Goal: Find specific page/section: Find specific page/section

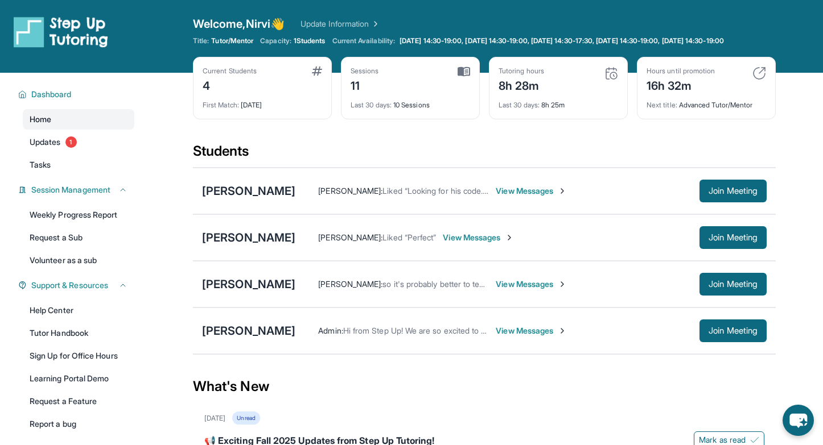
click at [56, 125] on link "Home" at bounding box center [79, 119] width 112 height 20
click at [63, 175] on link "Tasks" at bounding box center [79, 165] width 112 height 20
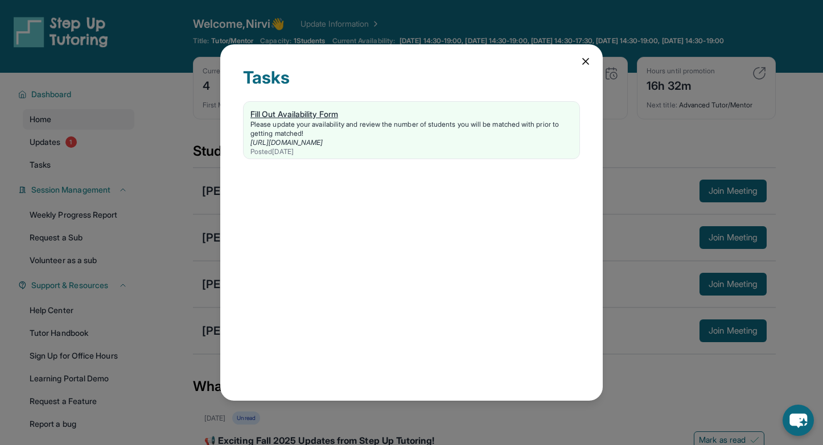
click at [302, 116] on div "Fill Out Availability Form" at bounding box center [411, 114] width 322 height 11
click at [303, 113] on div "Fill Out Availability Form" at bounding box center [411, 114] width 322 height 11
click at [293, 147] on div "Posted [DATE]" at bounding box center [411, 151] width 322 height 9
click at [588, 60] on icon at bounding box center [585, 61] width 11 height 11
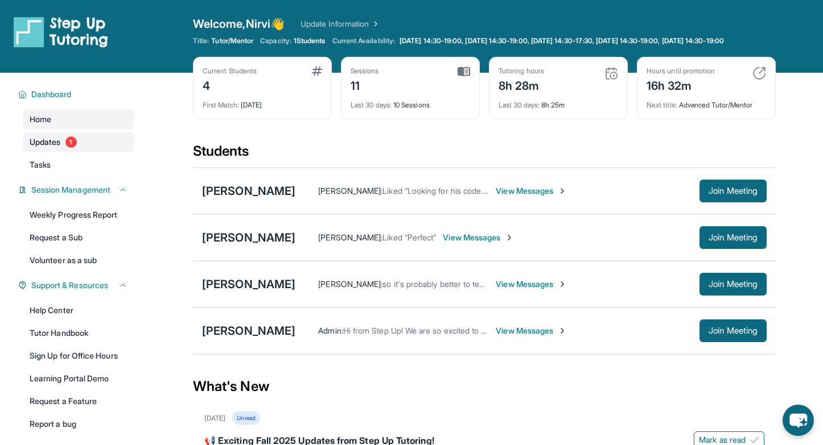
click at [43, 152] on link "Updates 1" at bounding box center [79, 142] width 112 height 20
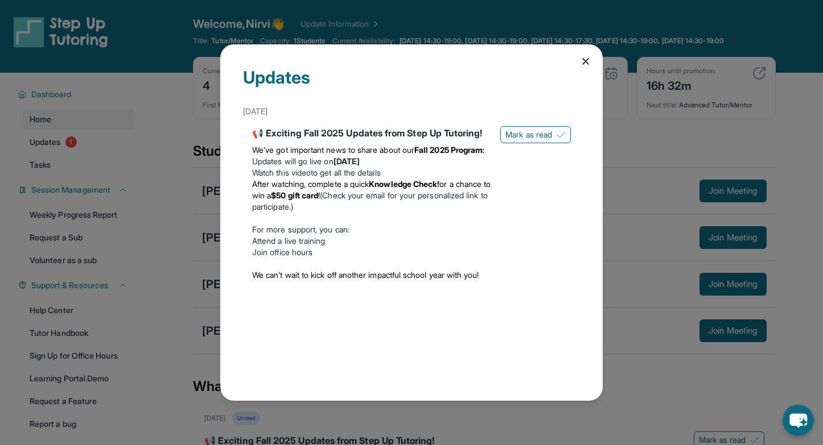
click at [581, 65] on icon at bounding box center [585, 61] width 11 height 11
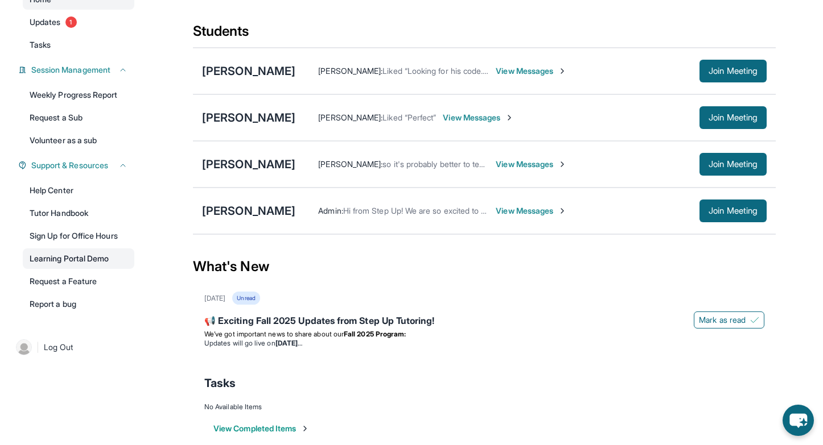
scroll to position [146, 0]
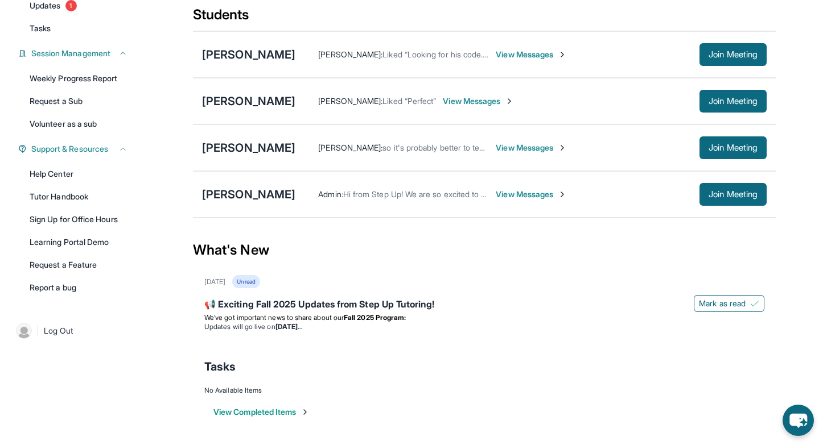
click at [243, 413] on button "View Completed Items" at bounding box center [261, 412] width 96 height 11
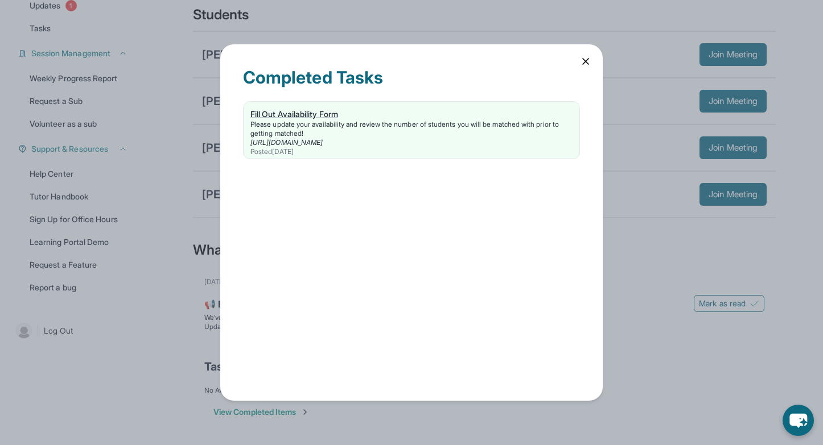
click at [297, 115] on div "Fill Out Availability Form" at bounding box center [411, 114] width 322 height 11
